Goal: Task Accomplishment & Management: Complete application form

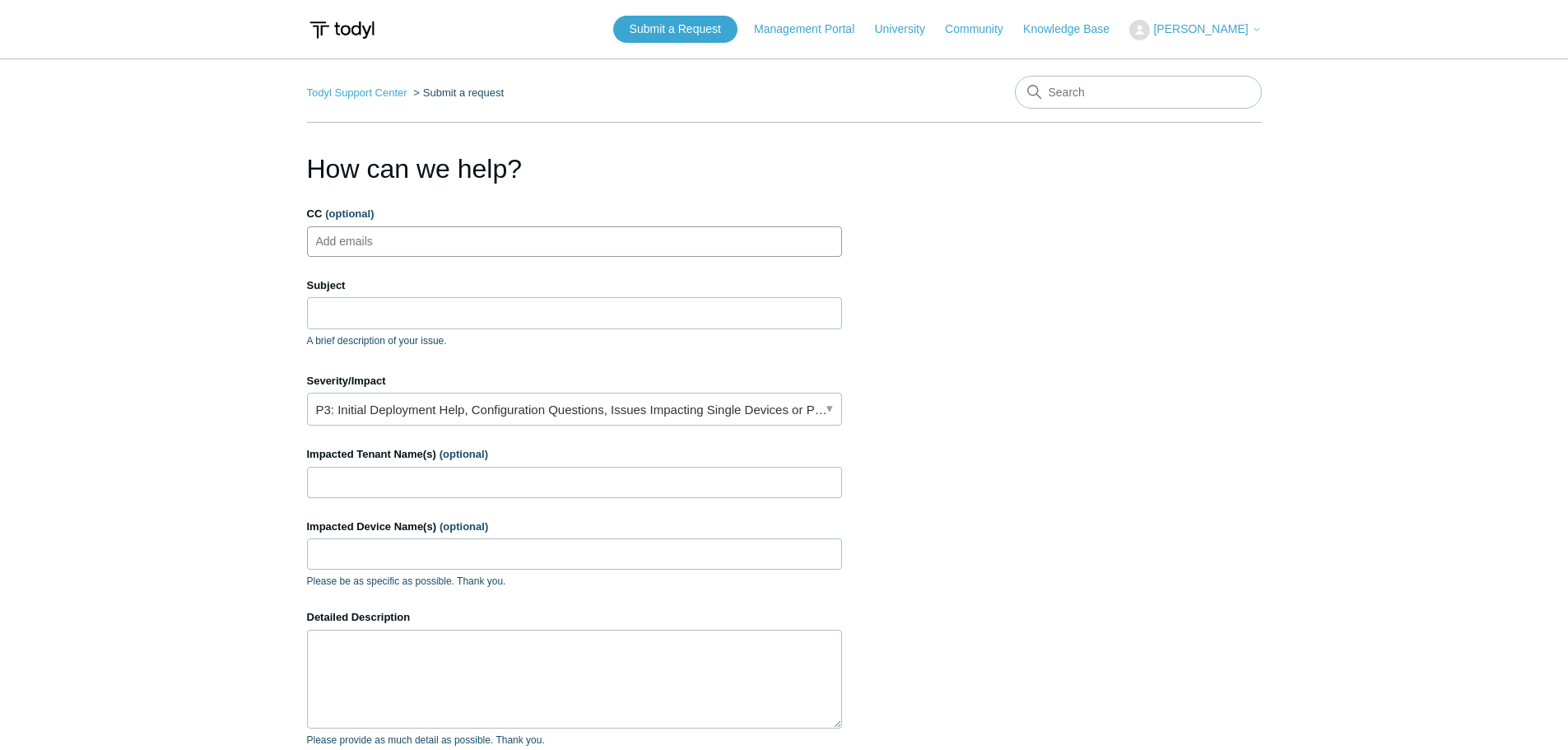
click at [429, 249] on ul "Add emails" at bounding box center [573, 241] width 535 height 31
click at [474, 311] on input "Subject" at bounding box center [573, 312] width 535 height 31
paste input "High-Malicious Behavior Prevention Event-0188428840403750"
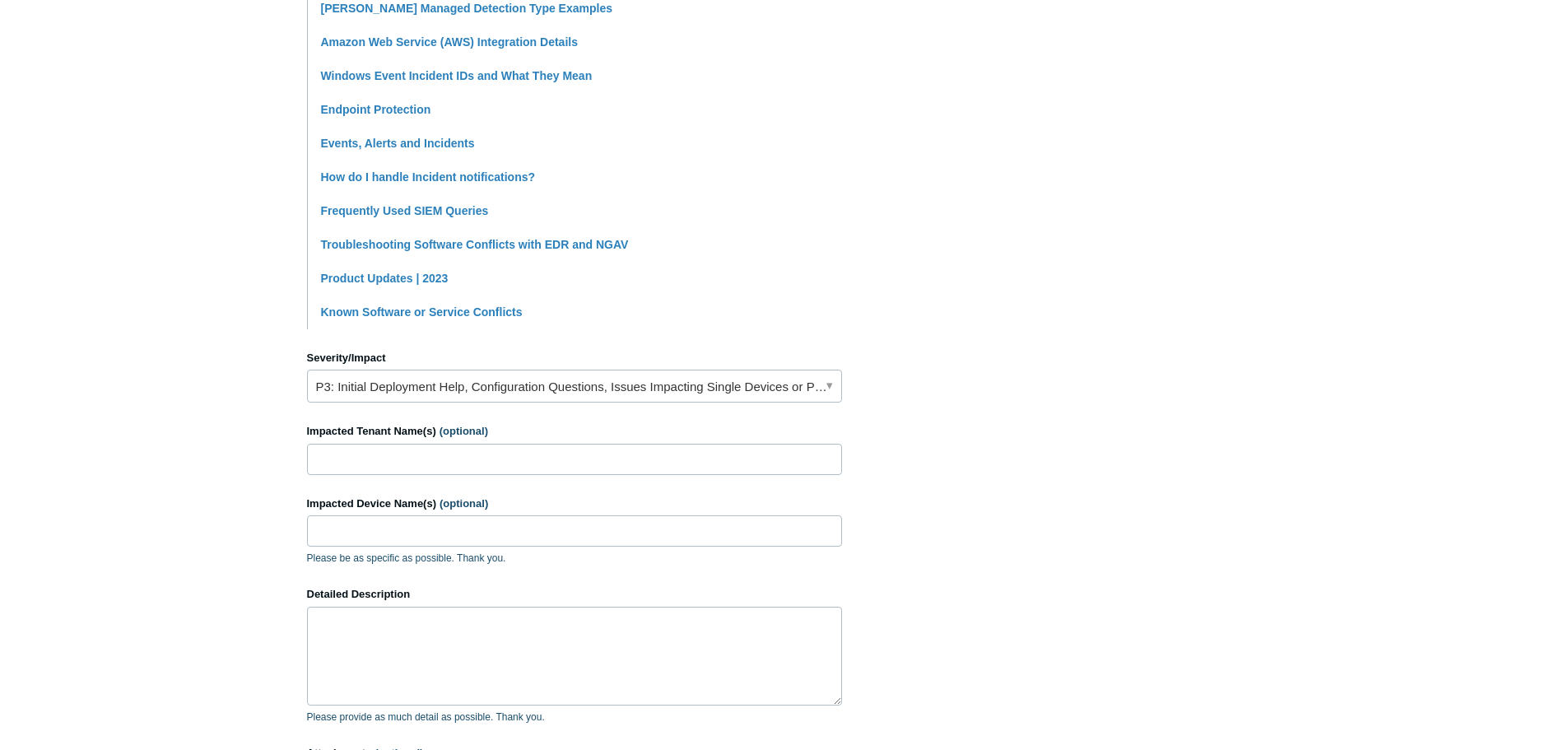
scroll to position [577, 0]
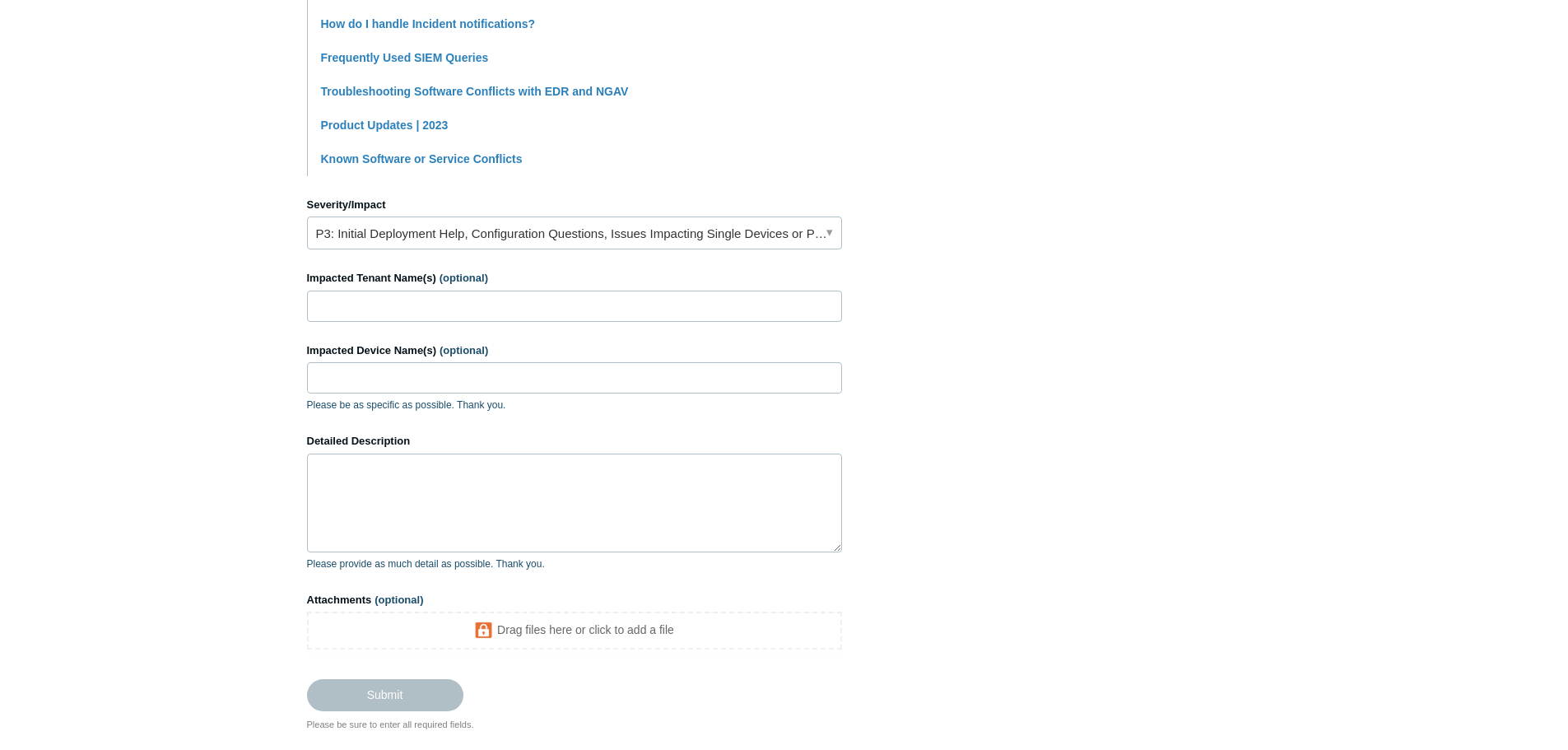
type input "High-Malicious Behavior Prevention Event-0188428840403750"
click at [475, 239] on link "P3: Initial Deployment Help, Configuration Questions, Issues Impacting Single D…" at bounding box center [573, 232] width 535 height 33
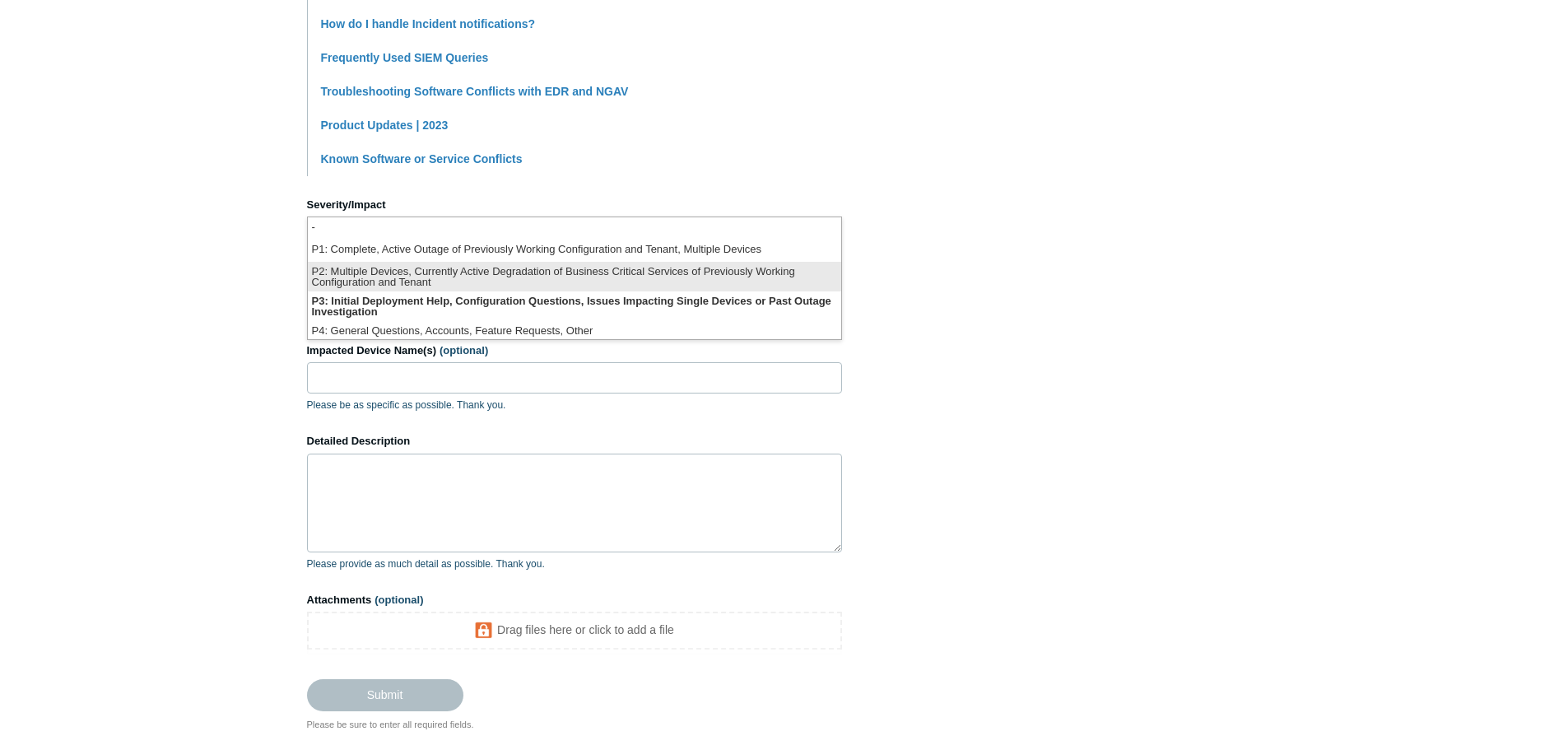
click at [476, 266] on li "P2: Multiple Devices, Currently Active Degradation of Business Critical Service…" at bounding box center [574, 277] width 534 height 30
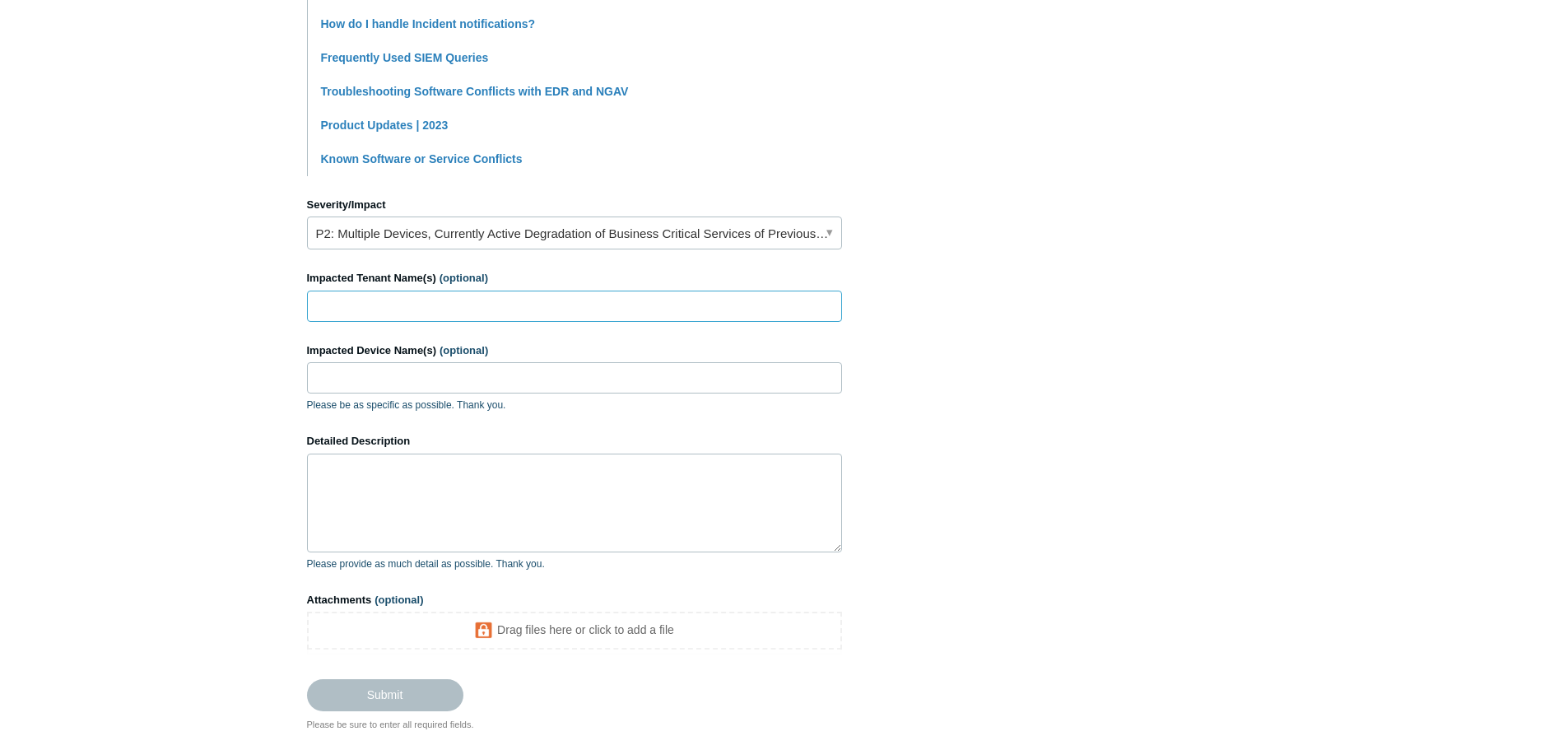
click at [476, 306] on input "Impacted Tenant Name(s) (optional)" at bounding box center [573, 306] width 535 height 31
type input "Relink"
click at [439, 375] on input "Impacted Device Name(s) (optional)" at bounding box center [573, 377] width 535 height 31
click at [351, 375] on input "Impacted Device Name(s) (optional)" at bounding box center [573, 377] width 535 height 31
paste input "rloh-01150"
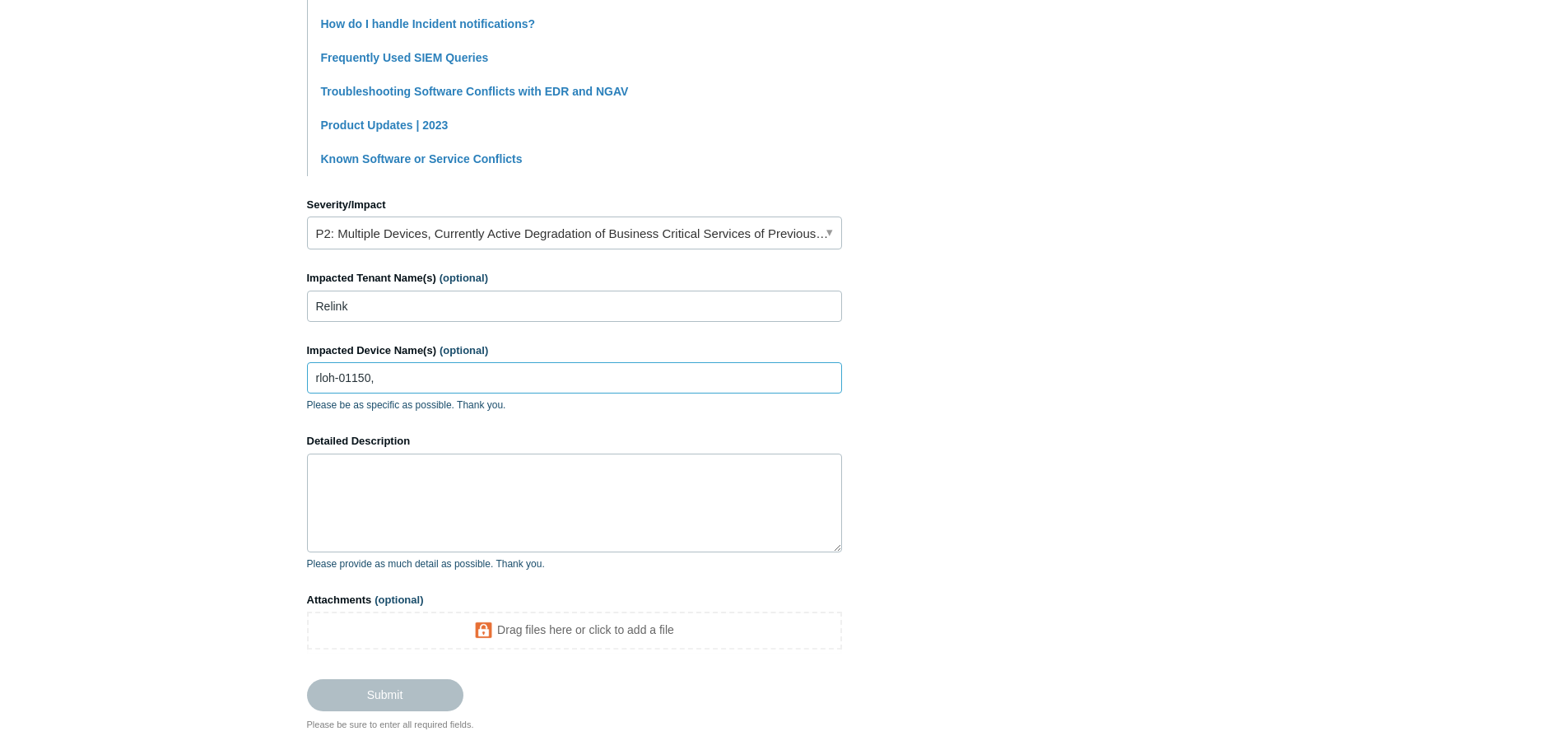
click at [391, 373] on input "rloh-01150," at bounding box center [573, 377] width 535 height 31
paste input "rloh-01155"
click at [520, 378] on input "rloh-01150, rloh-01155," at bounding box center [573, 377] width 535 height 31
paste input "rloh-01165"
type input "rloh-01150, rloh-01155, rloh-01165, more +"
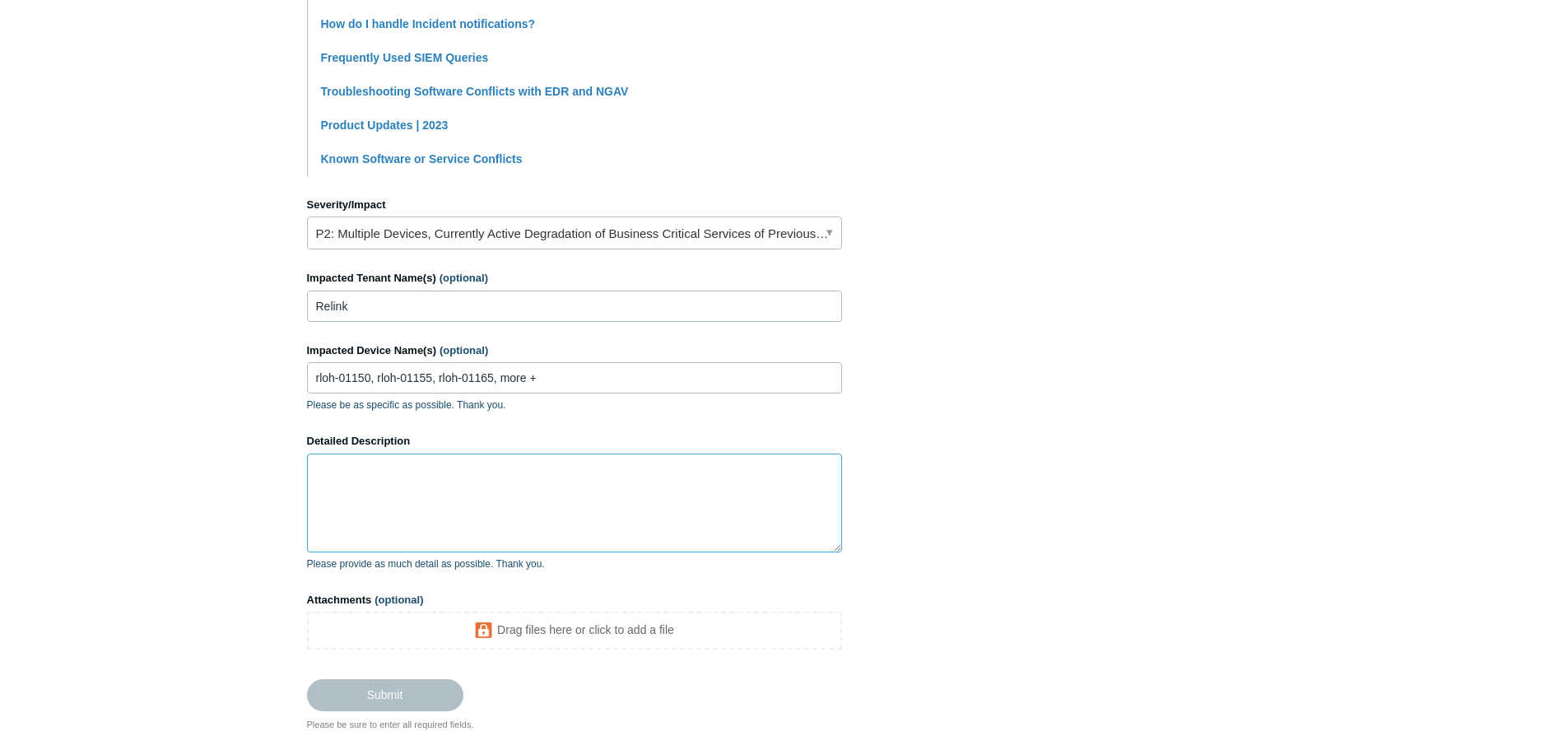
click at [456, 480] on textarea "Detailed Description" at bounding box center [573, 502] width 535 height 99
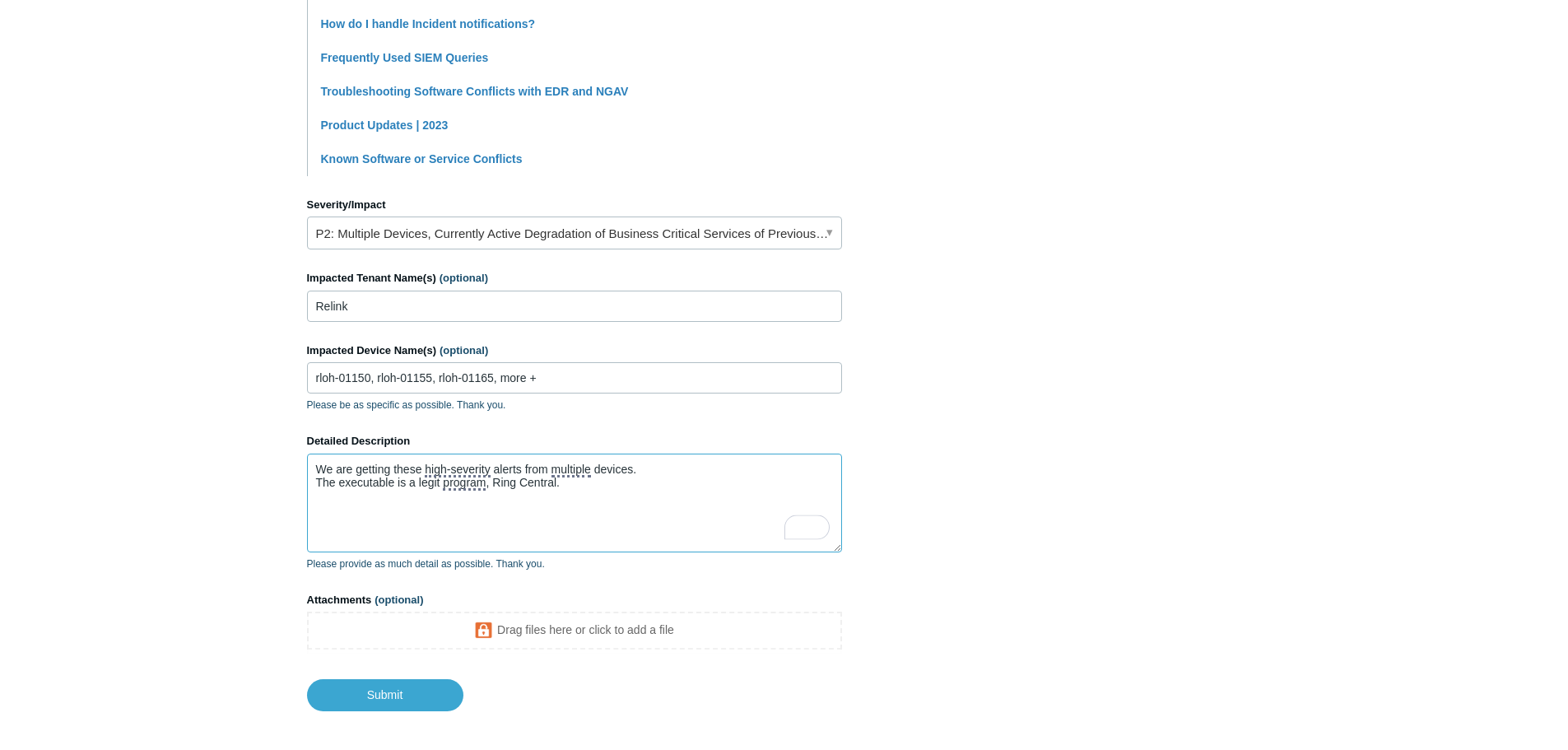
paste textarea "C:\Users\ElizabethKempf\AppData\Local\Programs\RingCentral\RingCentral.exe"
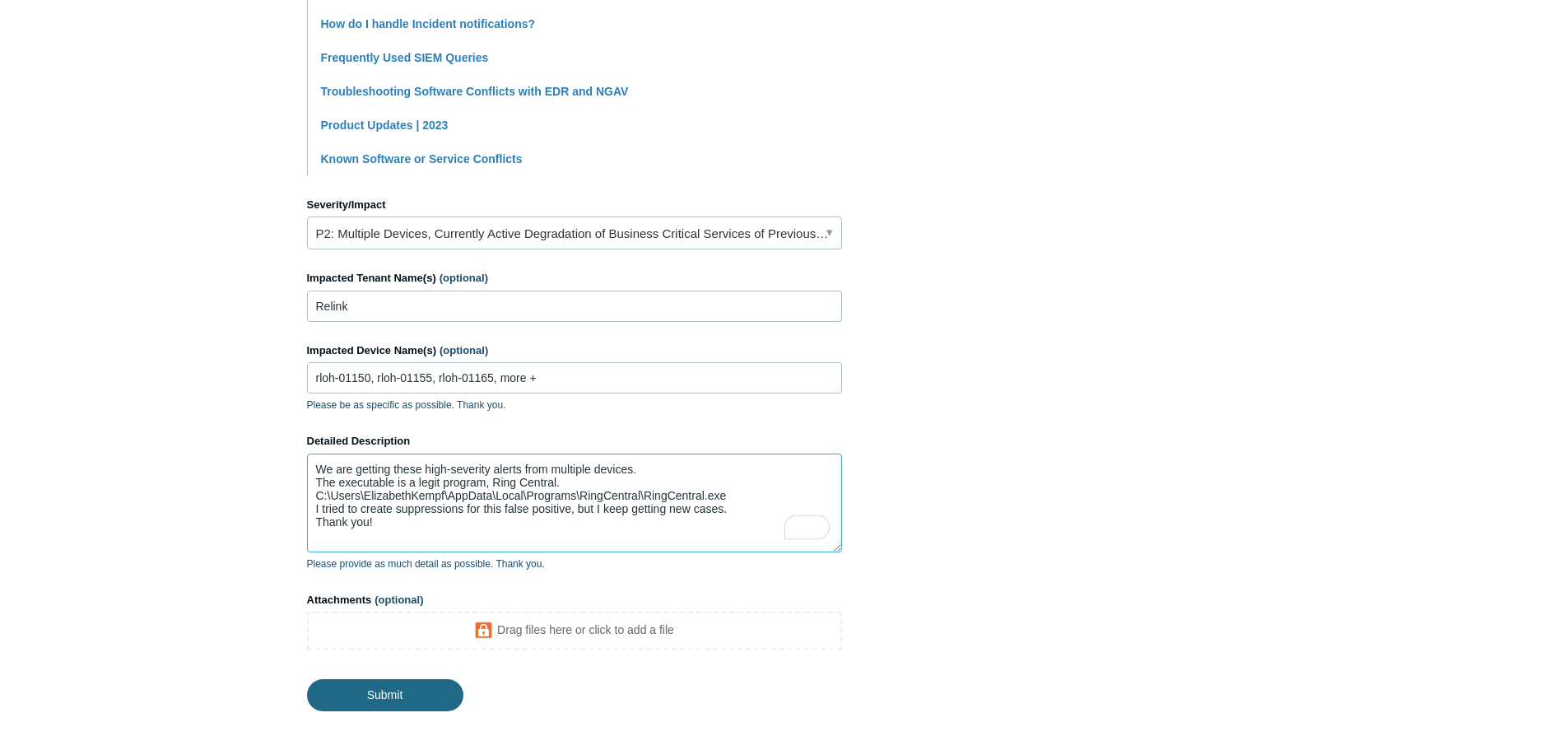
type textarea "We are getting these high-severity alerts from multiple devices. The executable…"
click at [414, 700] on input "Submit" at bounding box center [384, 695] width 156 height 33
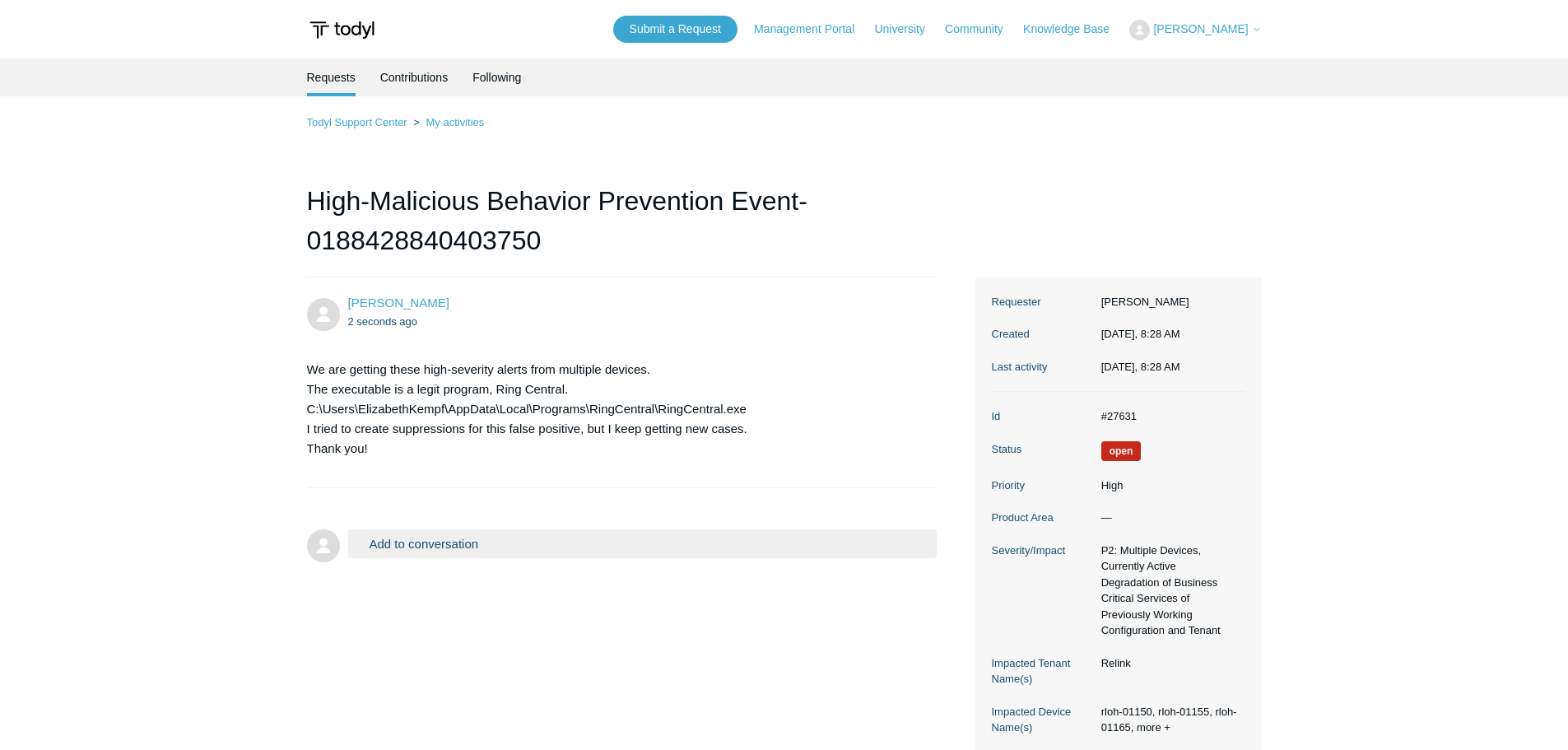
click at [496, 547] on button "Add to conversation" at bounding box center [643, 543] width 589 height 29
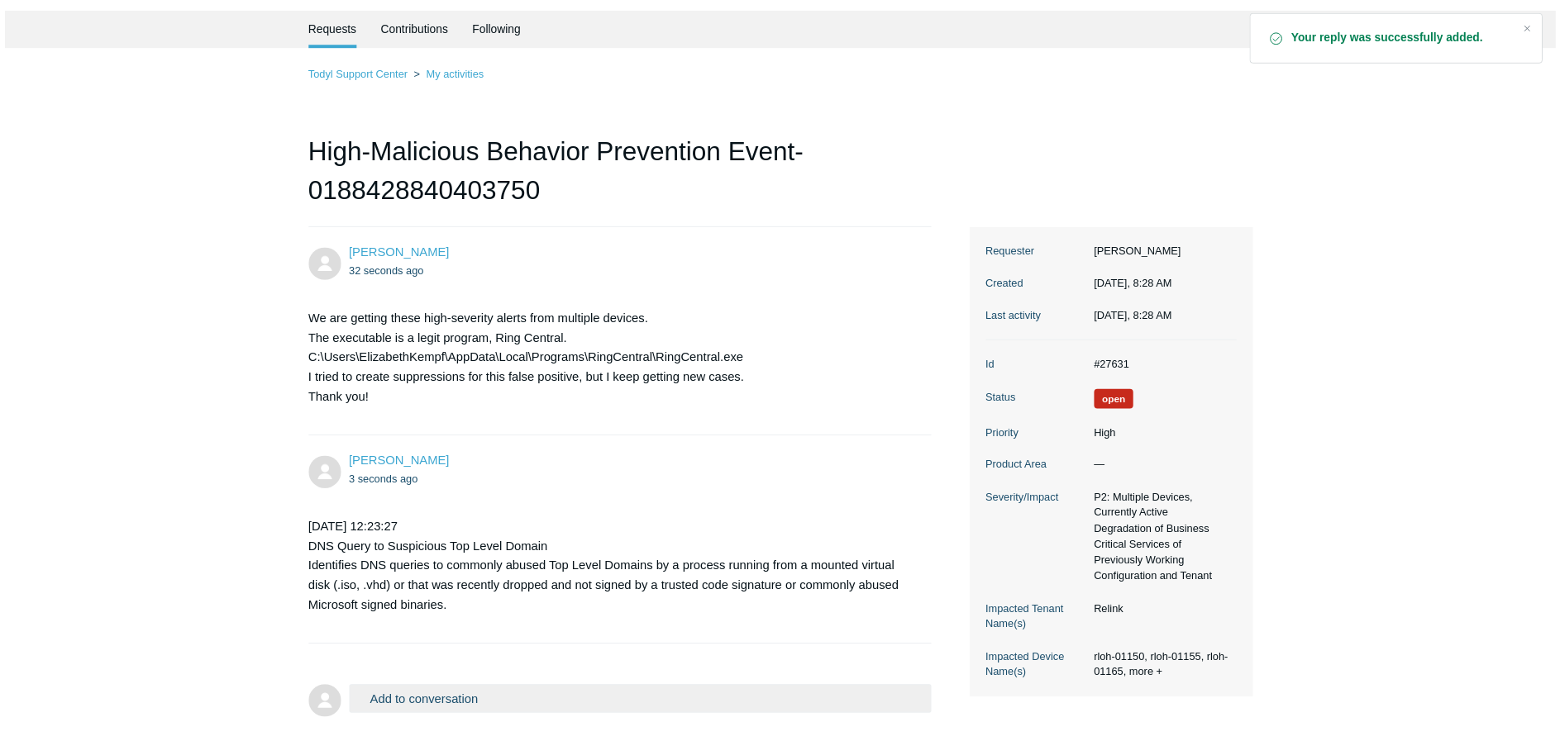
scroll to position [142, 0]
